Goal: Transaction & Acquisition: Purchase product/service

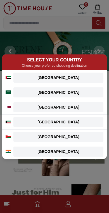
click at [28, 73] on button "[GEOGRAPHIC_DATA]" at bounding box center [58, 78] width 90 height 10
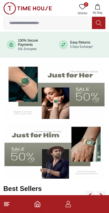
scroll to position [60, 0]
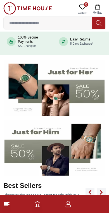
click at [18, 156] on img at bounding box center [54, 148] width 100 height 56
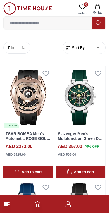
click at [14, 46] on button "Filter" at bounding box center [16, 48] width 27 height 12
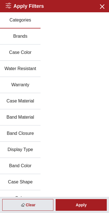
click at [17, 38] on button "Brands" at bounding box center [20, 36] width 40 height 16
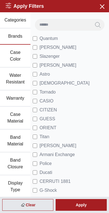
click at [73, 205] on div "Apply" at bounding box center [81, 205] width 51 height 12
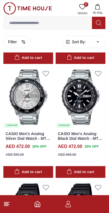
scroll to position [685, 0]
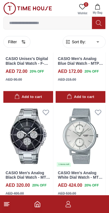
scroll to position [988, 0]
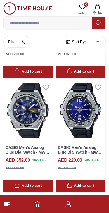
scroll to position [2837, 0]
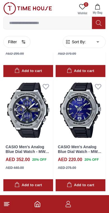
click at [11, 40] on button "Filter" at bounding box center [16, 42] width 27 height 12
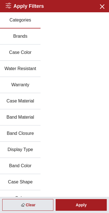
click at [15, 100] on button "Case Material" at bounding box center [20, 101] width 40 height 16
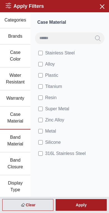
click at [76, 203] on div "Apply" at bounding box center [81, 205] width 51 height 12
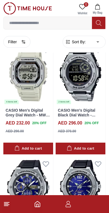
scroll to position [936, 0]
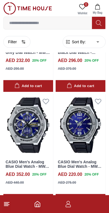
scroll to position [984, 0]
